Goal: Task Accomplishment & Management: Use online tool/utility

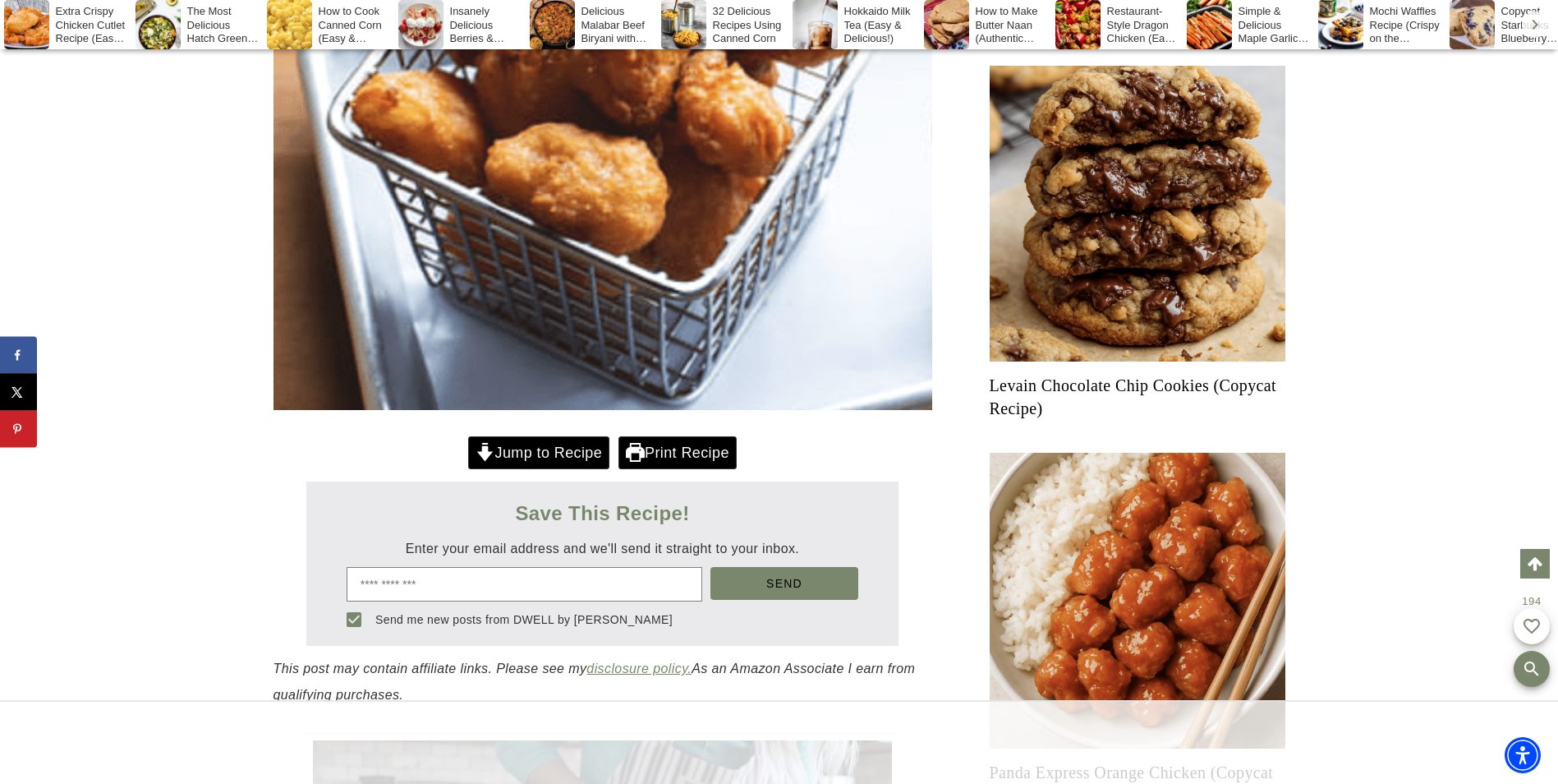
click at [658, 453] on link "Print Recipe" at bounding box center [677, 453] width 118 height 34
